Goal: Find specific page/section: Find specific page/section

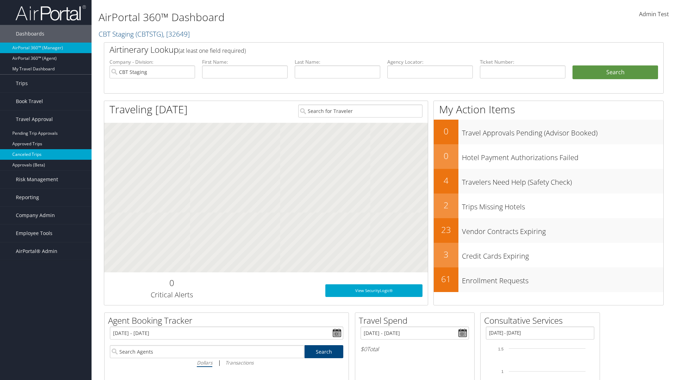
click at [46, 154] on link "Canceled Trips" at bounding box center [45, 154] width 91 height 11
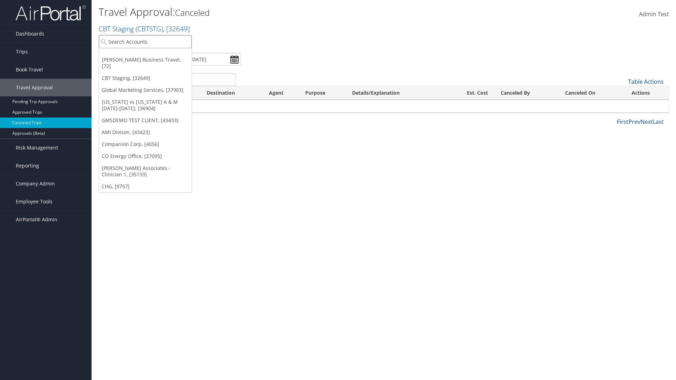
click at [145, 42] on input "search" at bounding box center [145, 41] width 93 height 13
type input "[PERSON_NAME] Business Travel"
click at [155, 55] on div "[PERSON_NAME] Business Travel (C10001), [72]" at bounding box center [155, 54] width 120 height 6
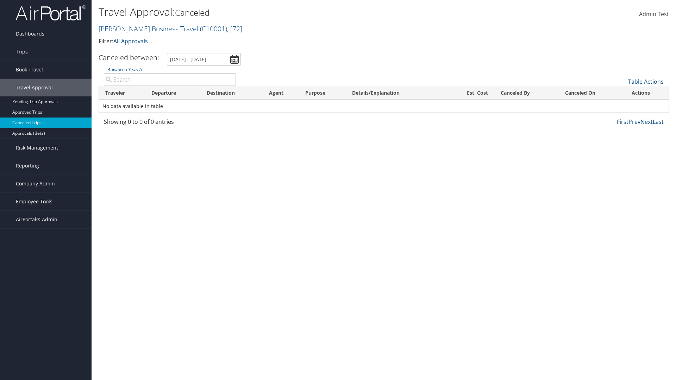
click at [170, 79] on input "Advanced Search" at bounding box center [170, 79] width 132 height 13
type input "Michael Cameron"
